Goal: Check status: Check status

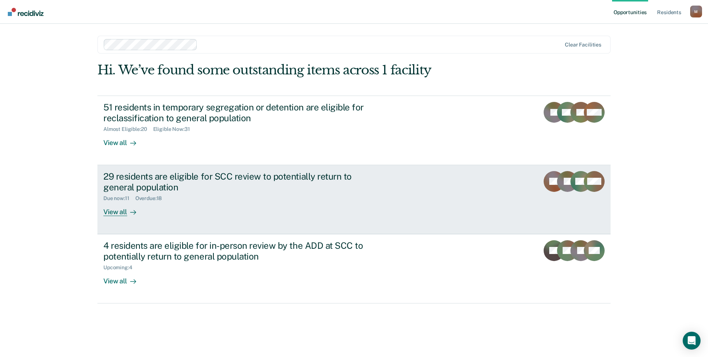
click at [167, 180] on div "29 residents are eligible for SCC review to potentially return to general popul…" at bounding box center [233, 182] width 261 height 22
